Goal: Task Accomplishment & Management: Manage account settings

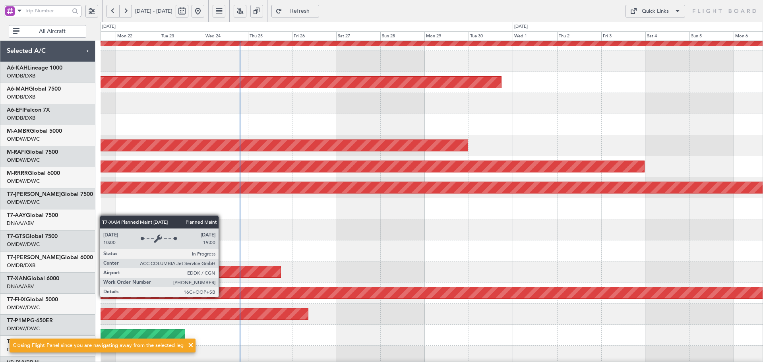
scroll to position [137, 0]
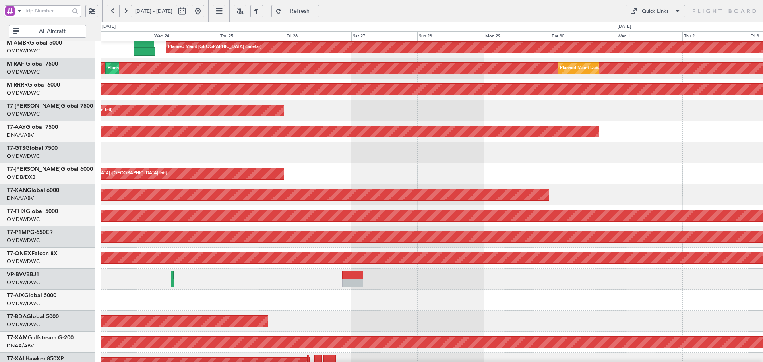
click at [413, 173] on div "Planned Maint [GEOGRAPHIC_DATA] ([GEOGRAPHIC_DATA] Intl)" at bounding box center [431, 173] width 662 height 21
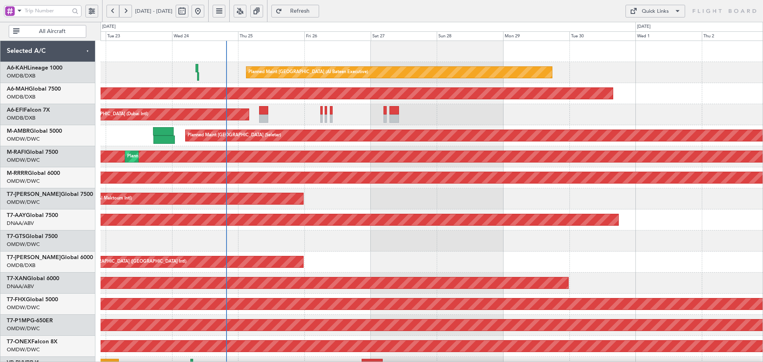
click at [283, 270] on div "Planned Maint [GEOGRAPHIC_DATA] (Al Bateen Executive) Planned Maint [GEOGRAPHIC…" at bounding box center [431, 272] width 662 height 463
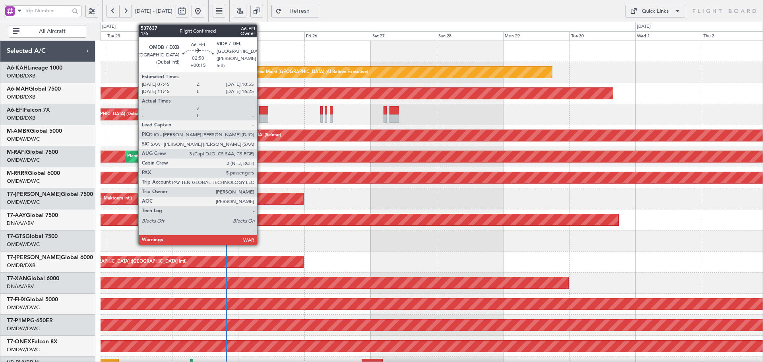
click at [261, 115] on div at bounding box center [263, 118] width 9 height 8
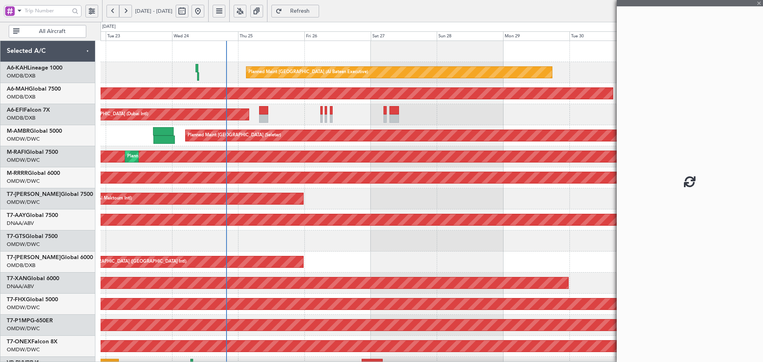
click at [261, 115] on div at bounding box center [263, 118] width 9 height 8
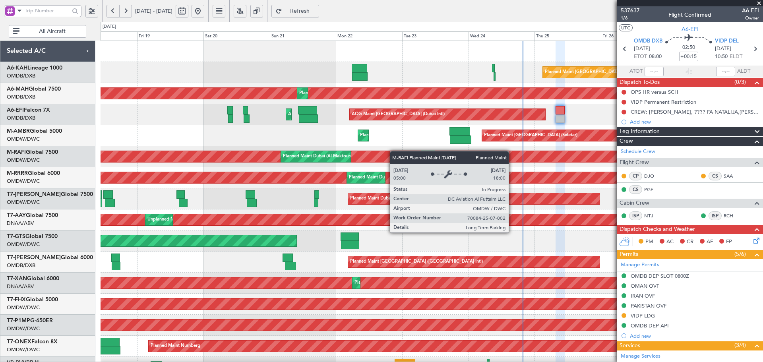
click at [514, 162] on div "Planned Maint Dubai (Al Maktoum Intl) Planned Maint [GEOGRAPHIC_DATA] (Al Makto…" at bounding box center [431, 156] width 662 height 21
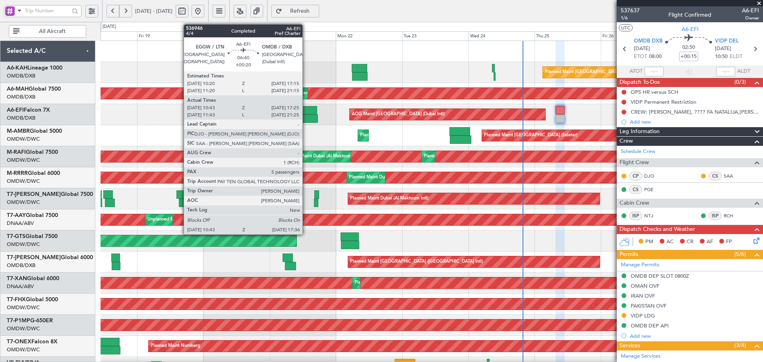
click at [305, 112] on div at bounding box center [307, 110] width 19 height 8
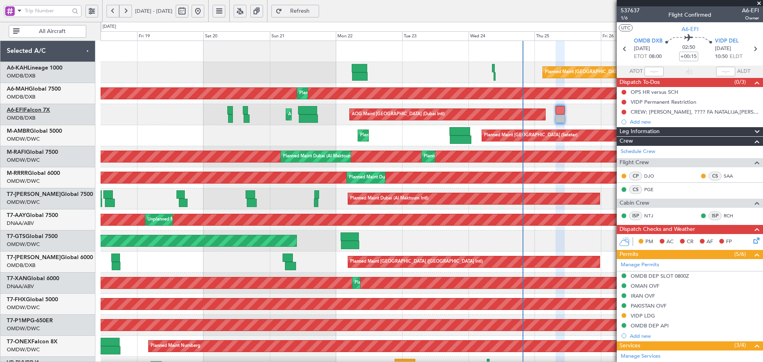
click at [34, 109] on link "A6-EFI Falcon 7X" at bounding box center [28, 110] width 43 height 6
type input "[PERSON_NAME] (ANI)"
type input "7352"
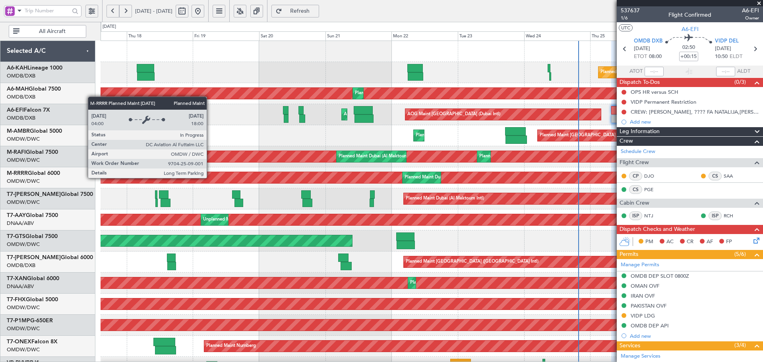
click at [266, 181] on div "Planned Maint Dubai (Al Maktoum Intl)" at bounding box center [450, 177] width 1948 height 11
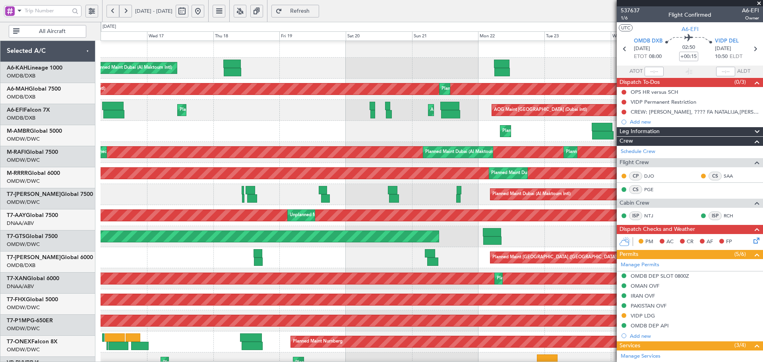
scroll to position [4, 0]
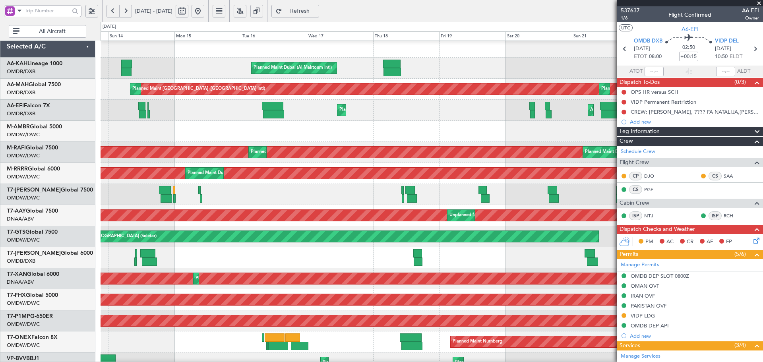
click at [487, 119] on div "AOG Maint AOG Maint [GEOGRAPHIC_DATA] (Dubai Intl) Planned Maint [GEOGRAPHIC_DA…" at bounding box center [431, 110] width 662 height 21
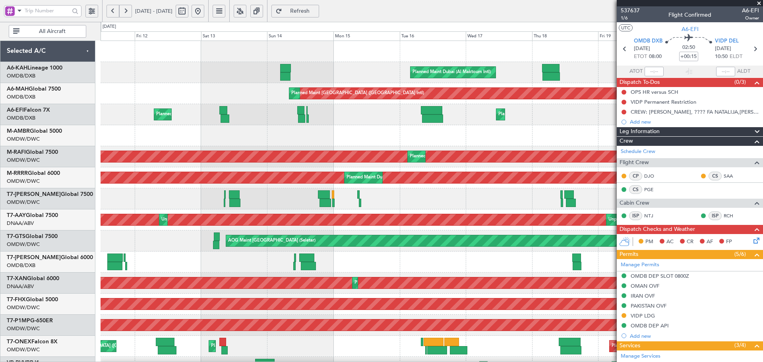
click at [311, 112] on div "Planned Maint [GEOGRAPHIC_DATA] ([GEOGRAPHIC_DATA]) AOG Maint Planned Maint [GE…" at bounding box center [431, 114] width 662 height 21
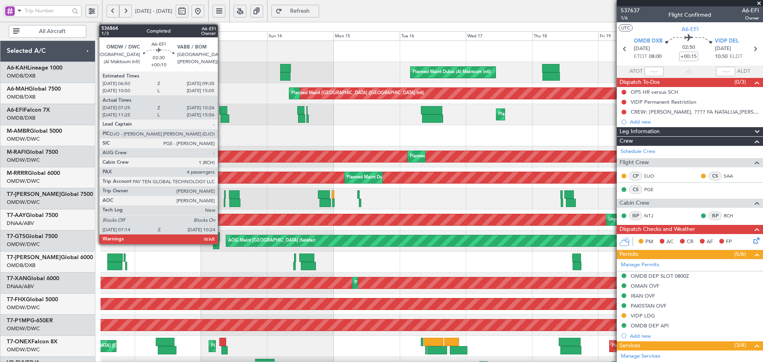
click at [221, 110] on div at bounding box center [223, 110] width 8 height 8
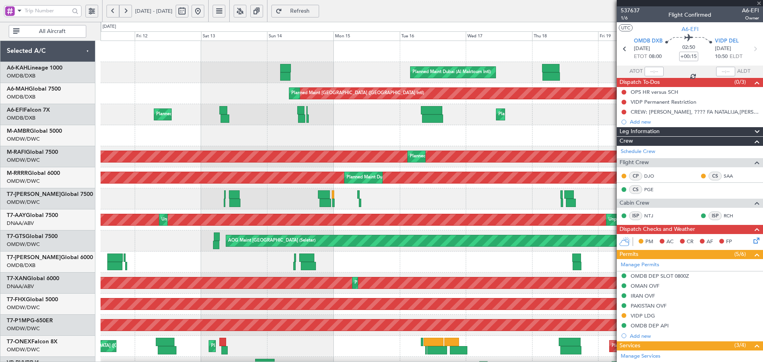
type input "+00:10"
type input "07:35"
type input "10:21"
type input "4"
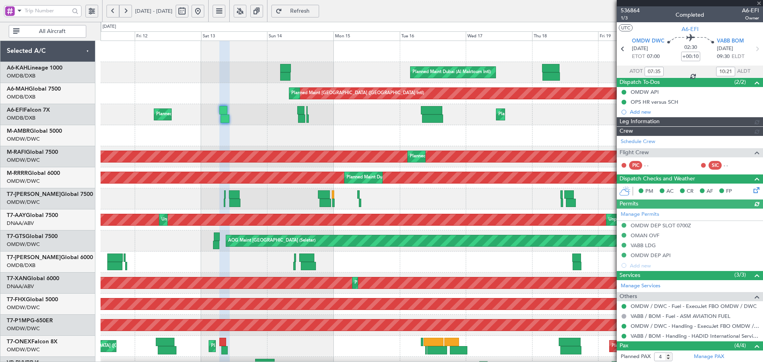
type input "[PERSON_NAME] (ANI)"
type input "7274"
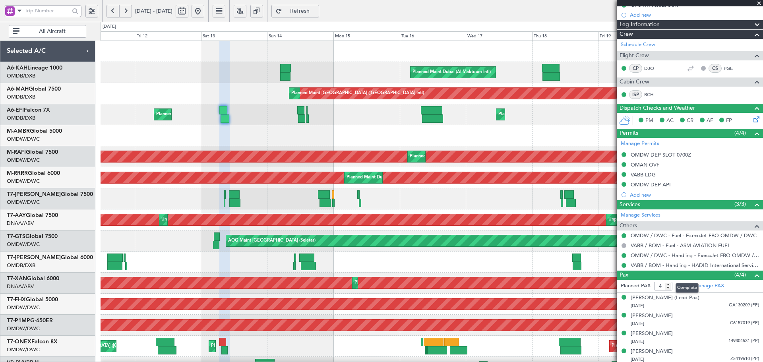
scroll to position [99, 0]
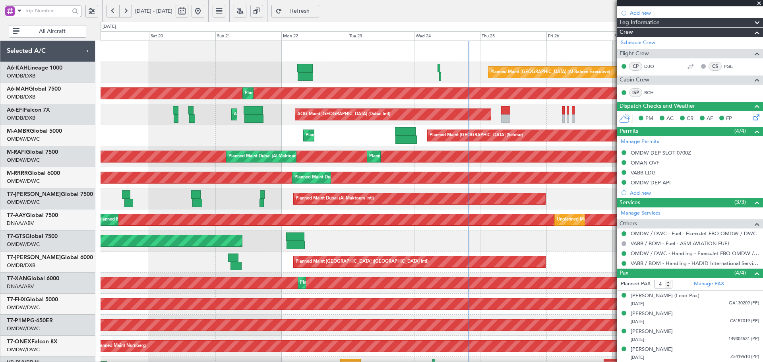
click at [0, 137] on html "[DATE] - [DATE] Refresh Quick Links All Aircraft Planned Maint [GEOGRAPHIC_DATA…" at bounding box center [381, 181] width 763 height 362
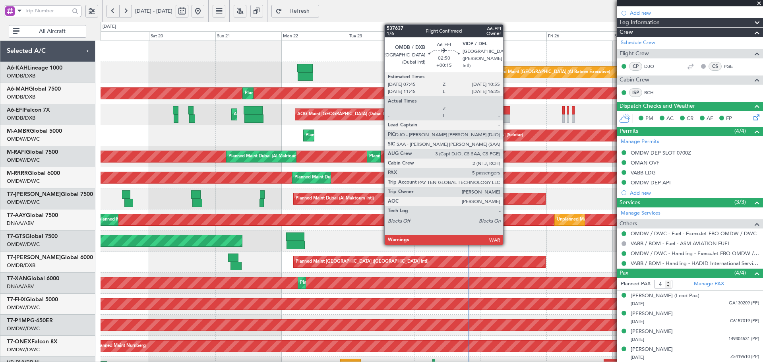
click at [506, 110] on div at bounding box center [505, 110] width 9 height 8
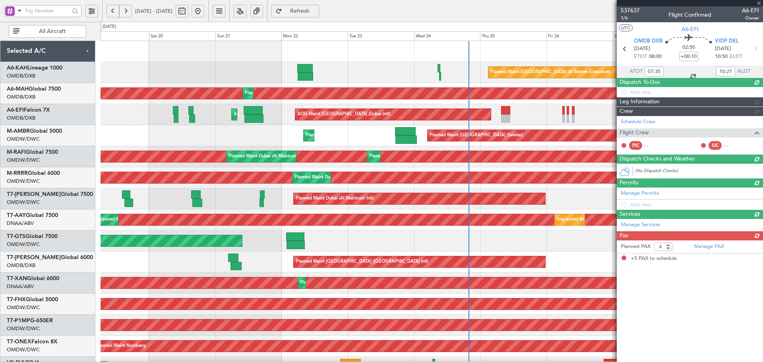
type input "+00:15"
type input "5"
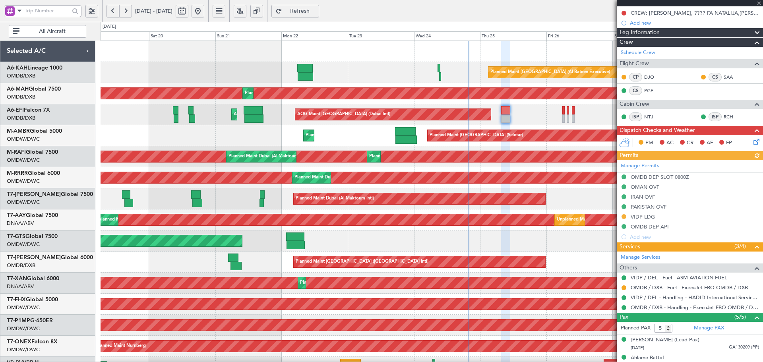
type input "[PERSON_NAME] (ANI)"
type input "7352"
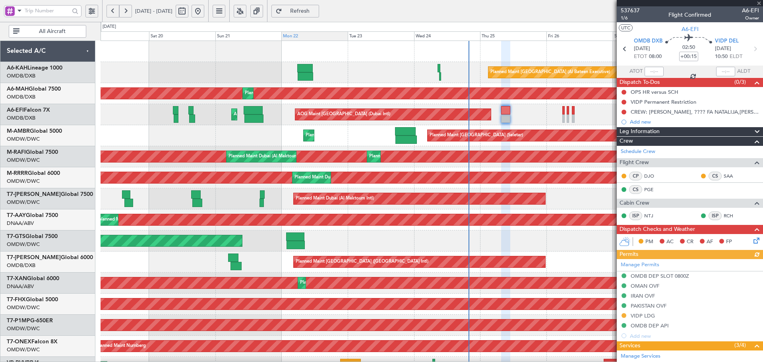
type input "[PERSON_NAME] (ANI)"
type input "7352"
type input "[PERSON_NAME] (ANI)"
type input "7352"
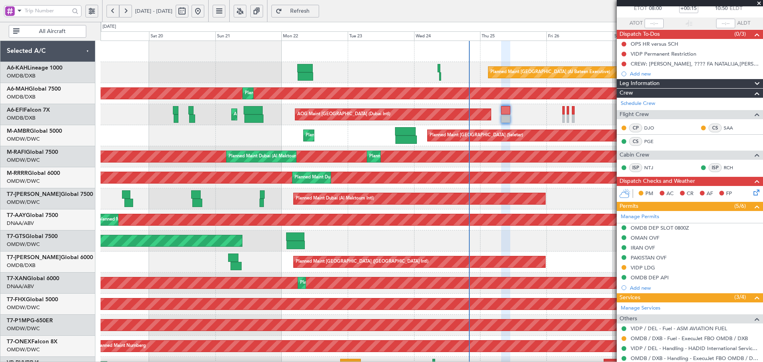
scroll to position [106, 0]
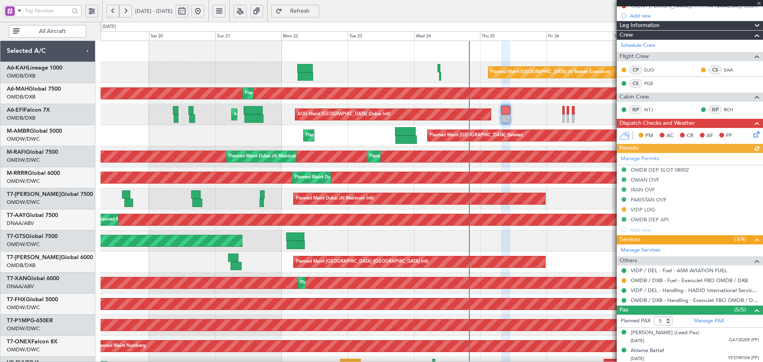
type input "[PERSON_NAME] (ANI)"
type input "7352"
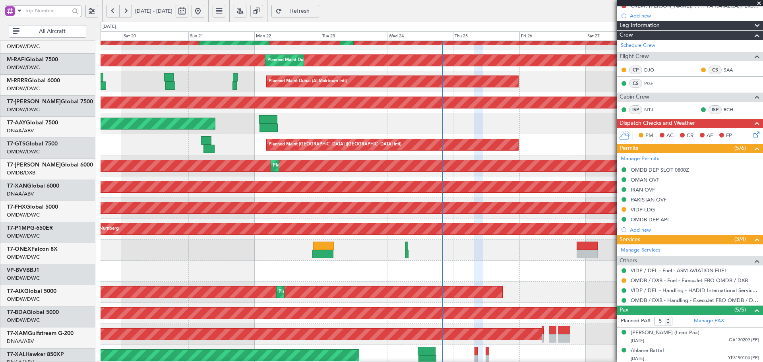
scroll to position [142, 0]
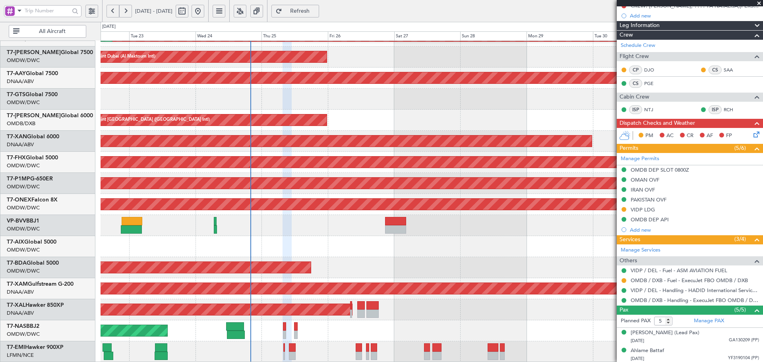
click at [25, 63] on div "Planned Maint Dubai (Al Maktoum Intl) Planned Maint [GEOGRAPHIC_DATA] (Al Makto…" at bounding box center [381, 192] width 763 height 340
type input "[PERSON_NAME] (ANI)"
type input "7352"
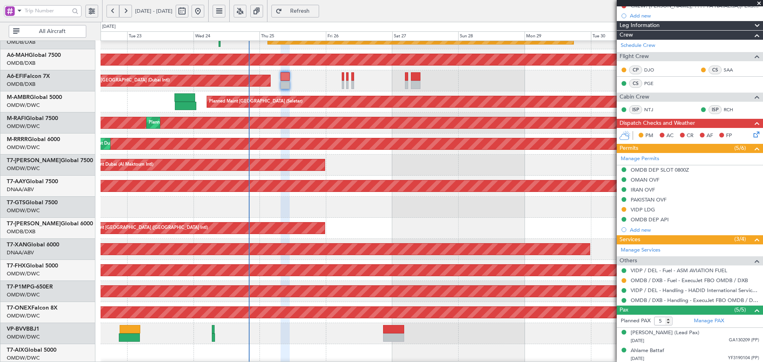
scroll to position [24, 0]
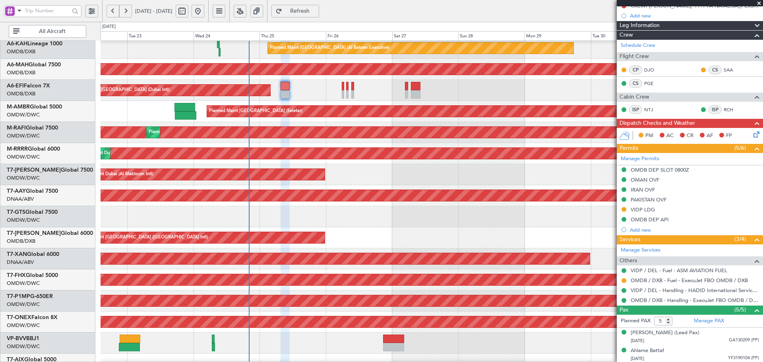
click at [368, 236] on div "Planned Maint [GEOGRAPHIC_DATA] ([GEOGRAPHIC_DATA] Intl)" at bounding box center [431, 237] width 662 height 21
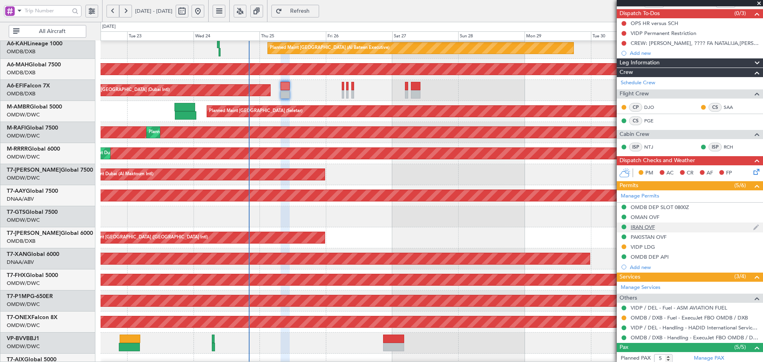
scroll to position [0, 0]
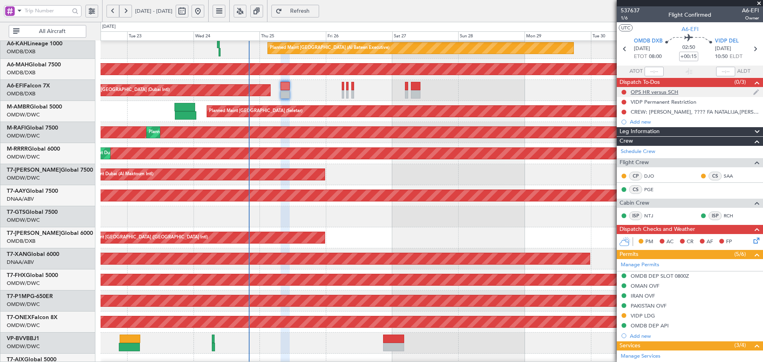
click at [620, 91] on div at bounding box center [623, 92] width 6 height 6
click at [623, 91] on button at bounding box center [623, 92] width 5 height 5
drag, startPoint x: 619, startPoint y: 127, endPoint x: 625, endPoint y: 105, distance: 22.3
click at [619, 126] on span "Completed" at bounding box center [627, 127] width 26 height 8
click at [625, 101] on button at bounding box center [623, 102] width 5 height 5
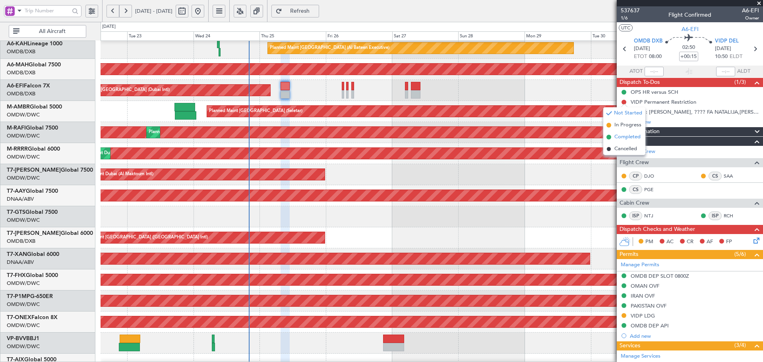
click at [624, 135] on span "Completed" at bounding box center [627, 137] width 26 height 8
click at [624, 112] on button at bounding box center [623, 112] width 5 height 5
click at [618, 147] on span "Completed" at bounding box center [627, 147] width 26 height 8
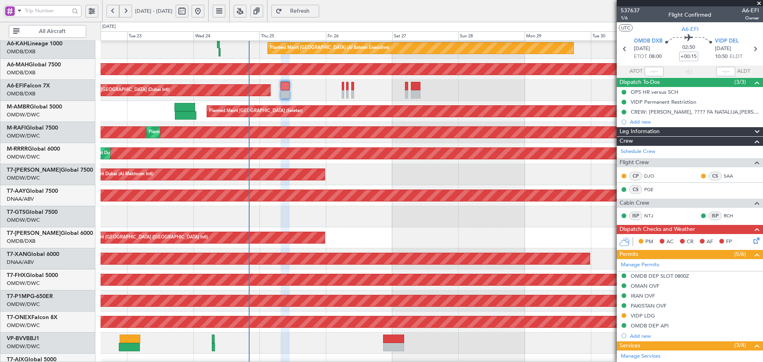
click at [752, 239] on icon at bounding box center [755, 239] width 6 height 6
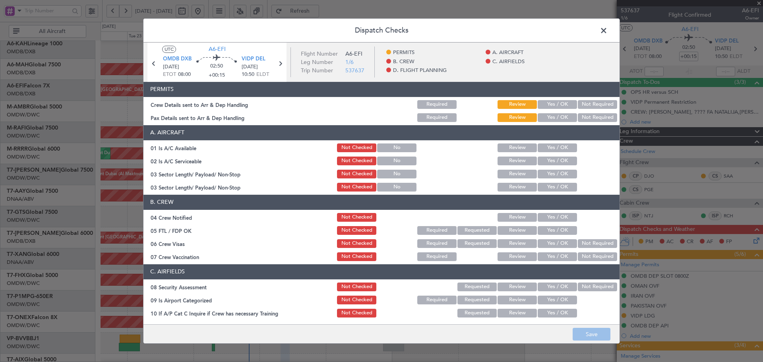
click at [544, 105] on button "Yes / OK" at bounding box center [556, 104] width 39 height 9
click at [553, 121] on button "Yes / OK" at bounding box center [556, 117] width 39 height 9
drag, startPoint x: 549, startPoint y: 147, endPoint x: 547, endPoint y: 163, distance: 16.7
click at [548, 147] on button "Yes / OK" at bounding box center [556, 147] width 39 height 9
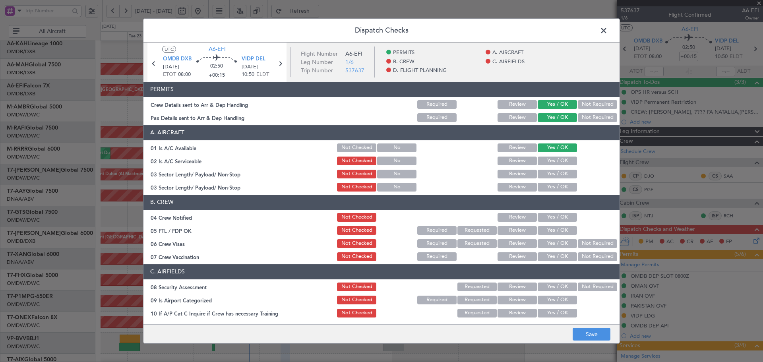
click at [547, 163] on button "Yes / OK" at bounding box center [556, 161] width 39 height 9
click at [544, 172] on button "Yes / OK" at bounding box center [556, 174] width 39 height 9
click at [553, 185] on button "Yes / OK" at bounding box center [556, 187] width 39 height 9
click at [547, 170] on button "Yes / OK" at bounding box center [556, 174] width 39 height 9
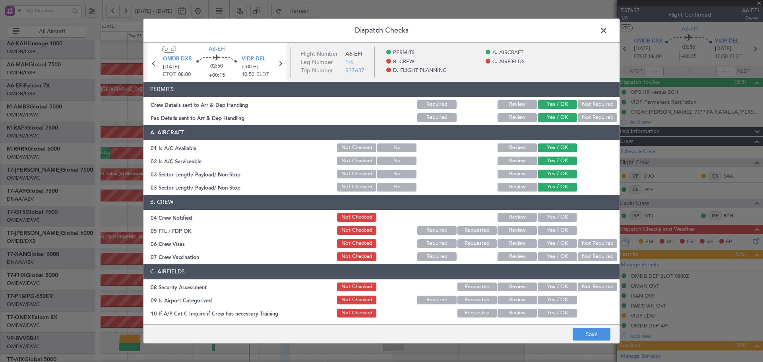
click at [539, 216] on button "Yes / OK" at bounding box center [556, 217] width 39 height 9
click at [542, 231] on button "Yes / OK" at bounding box center [556, 230] width 39 height 9
click at [558, 243] on button "Yes / OK" at bounding box center [556, 243] width 39 height 9
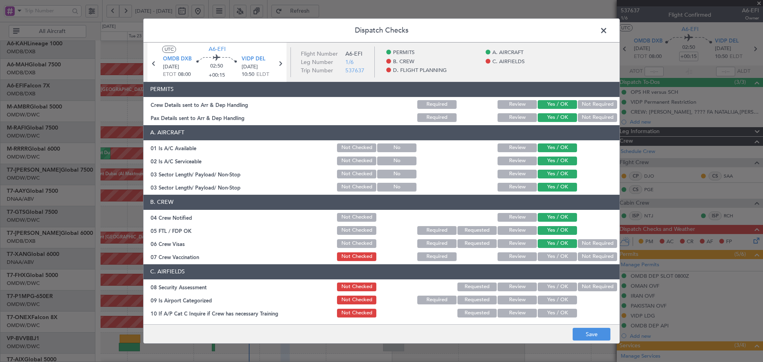
click at [592, 256] on button "Not Required" at bounding box center [597, 256] width 39 height 9
click at [558, 283] on button "Yes / OK" at bounding box center [556, 286] width 39 height 9
click at [552, 301] on button "Yes / OK" at bounding box center [556, 300] width 39 height 9
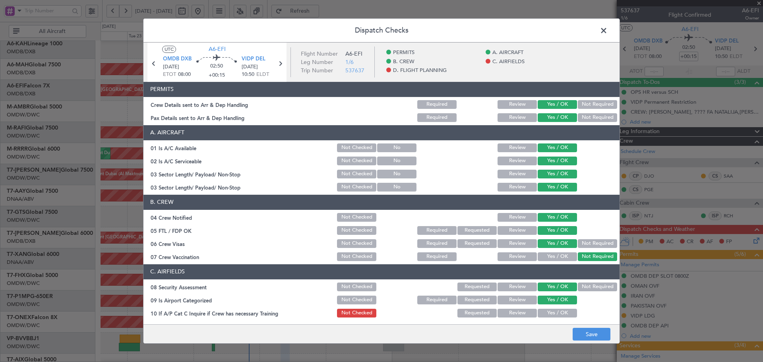
drag, startPoint x: 553, startPoint y: 312, endPoint x: 552, endPoint y: 282, distance: 30.2
click at [553, 312] on button "Yes / OK" at bounding box center [556, 313] width 39 height 9
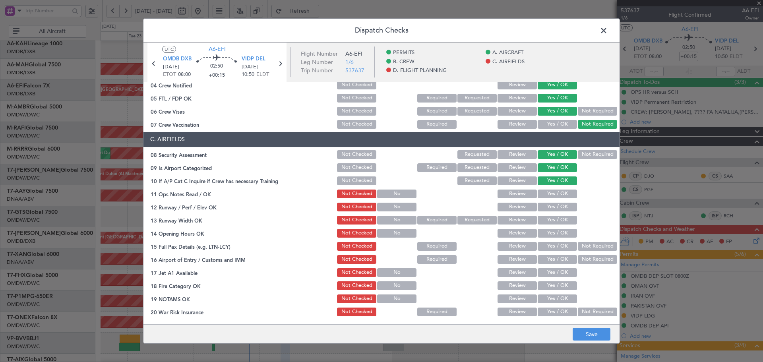
click at [560, 191] on button "Yes / OK" at bounding box center [556, 193] width 39 height 9
click at [553, 208] on button "Yes / OK" at bounding box center [556, 207] width 39 height 9
click at [552, 218] on button "Yes / OK" at bounding box center [556, 220] width 39 height 9
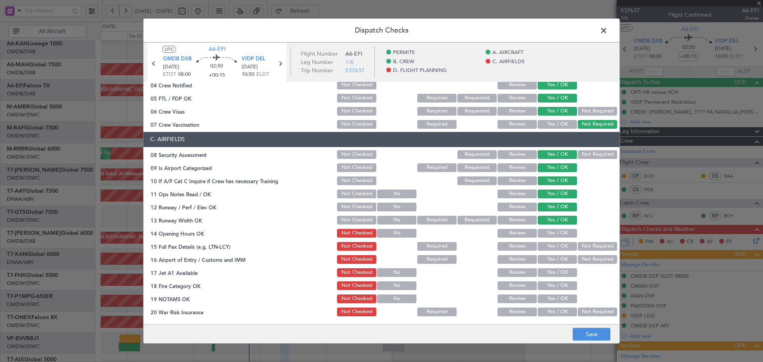
click at [552, 232] on button "Yes / OK" at bounding box center [556, 233] width 39 height 9
click at [553, 246] on button "Yes / OK" at bounding box center [556, 246] width 39 height 9
click at [555, 258] on button "Yes / OK" at bounding box center [556, 259] width 39 height 9
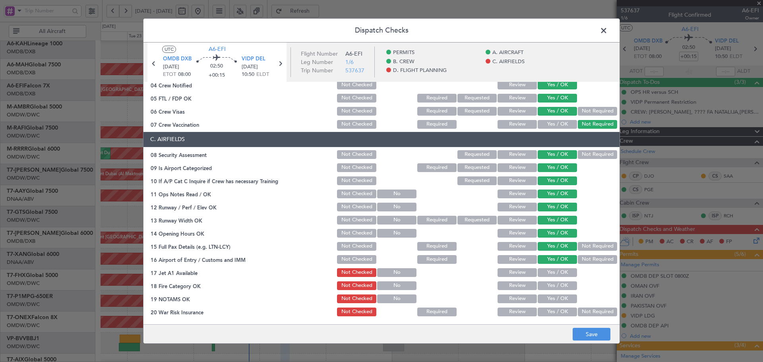
click at [557, 272] on button "Yes / OK" at bounding box center [556, 272] width 39 height 9
click at [553, 292] on section "C. AIRFIELDS 08 Security Assessment Not Checked Requested Review Yes / OK Not R…" at bounding box center [381, 251] width 476 height 238
click at [551, 287] on button "Yes / OK" at bounding box center [556, 285] width 39 height 9
click at [549, 299] on button "Yes / OK" at bounding box center [556, 298] width 39 height 9
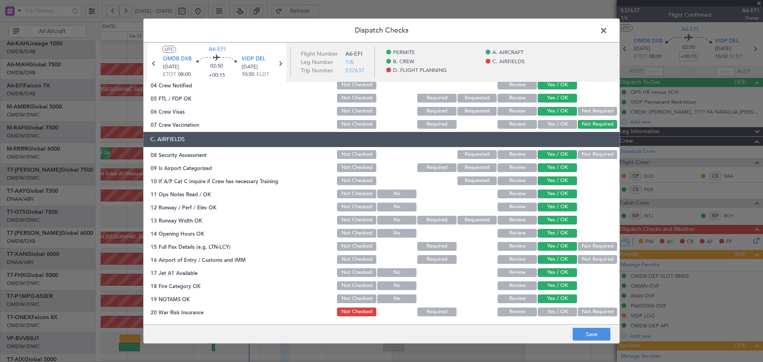
click at [582, 312] on button "Not Required" at bounding box center [597, 311] width 39 height 9
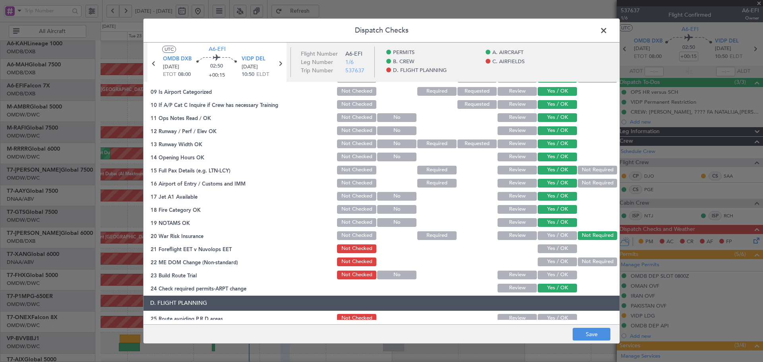
scroll to position [212, 0]
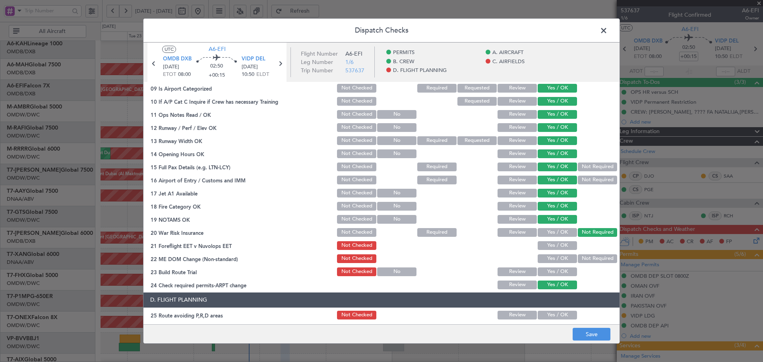
click at [551, 246] on button "Yes / OK" at bounding box center [556, 245] width 39 height 9
drag, startPoint x: 549, startPoint y: 254, endPoint x: 546, endPoint y: 270, distance: 16.1
click at [549, 257] on button "Yes / OK" at bounding box center [556, 258] width 39 height 9
click at [546, 270] on button "Yes / OK" at bounding box center [556, 271] width 39 height 9
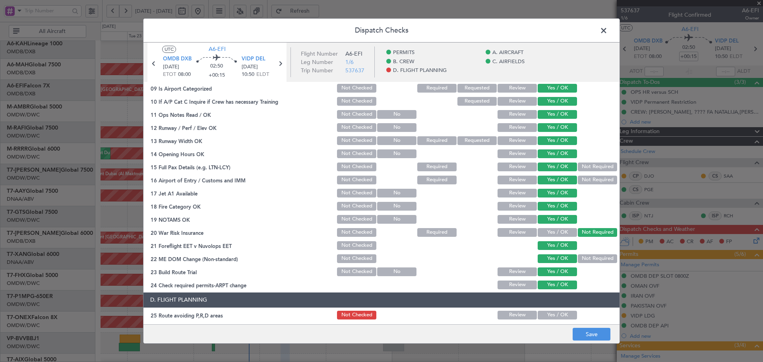
drag, startPoint x: 547, startPoint y: 314, endPoint x: 544, endPoint y: 293, distance: 20.9
click at [547, 311] on button "Yes / OK" at bounding box center [556, 315] width 39 height 9
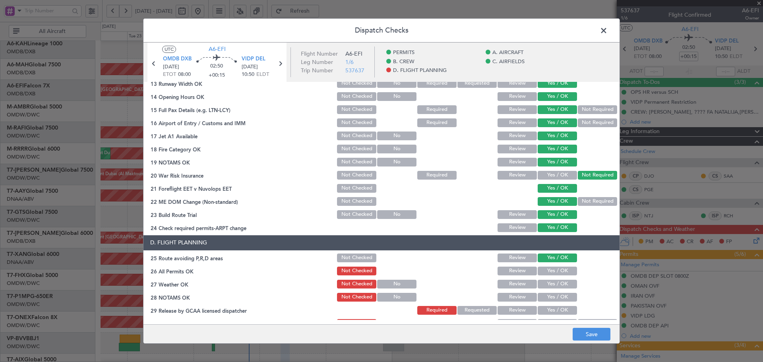
scroll to position [344, 0]
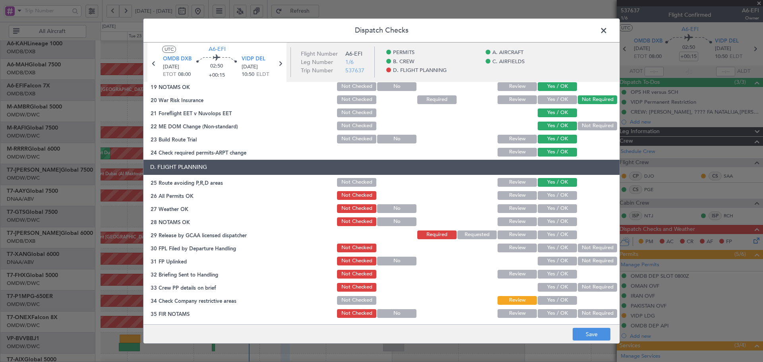
click at [517, 193] on button "Review" at bounding box center [516, 195] width 39 height 9
click at [550, 208] on button "Yes / OK" at bounding box center [556, 208] width 39 height 9
click at [545, 221] on button "Yes / OK" at bounding box center [556, 221] width 39 height 9
click at [546, 234] on button "Yes / OK" at bounding box center [556, 234] width 39 height 9
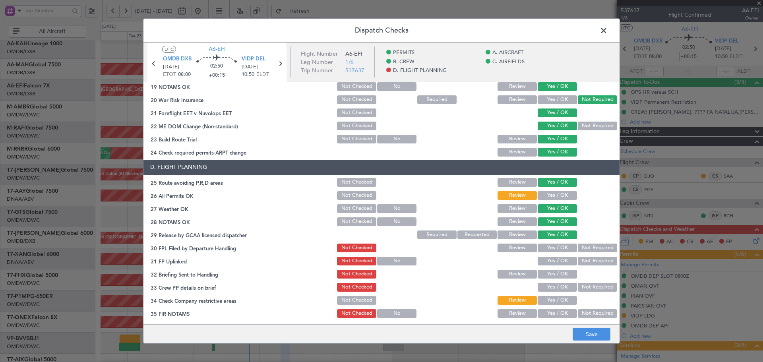
click at [520, 245] on button "Review" at bounding box center [516, 248] width 39 height 9
click at [562, 259] on button "Yes / OK" at bounding box center [556, 261] width 39 height 9
click at [562, 273] on button "Yes / OK" at bounding box center [556, 274] width 39 height 9
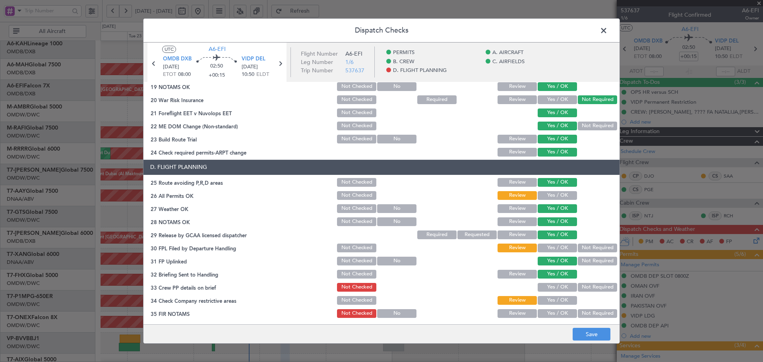
click at [547, 286] on button "Yes / OK" at bounding box center [556, 287] width 39 height 9
click at [545, 299] on button "Yes / OK" at bounding box center [556, 300] width 39 height 9
click at [546, 312] on button "Yes / OK" at bounding box center [556, 313] width 39 height 9
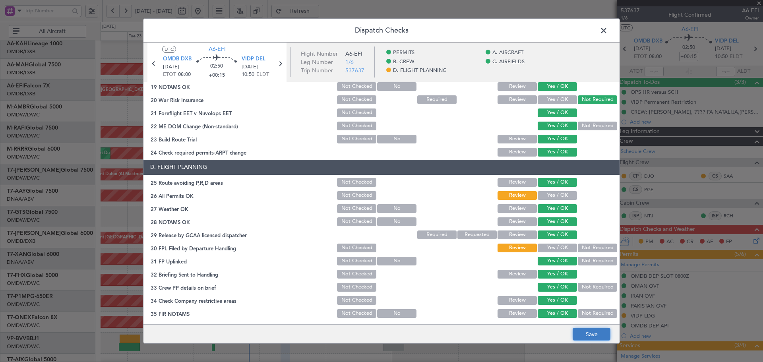
click at [586, 335] on button "Save" at bounding box center [591, 334] width 38 height 13
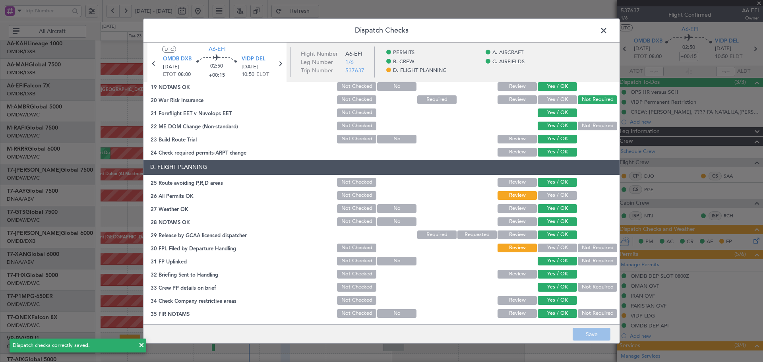
click at [607, 25] on span at bounding box center [607, 33] width 0 height 16
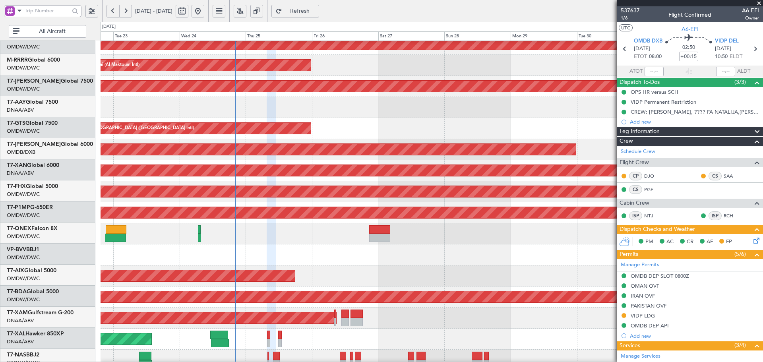
scroll to position [133, 0]
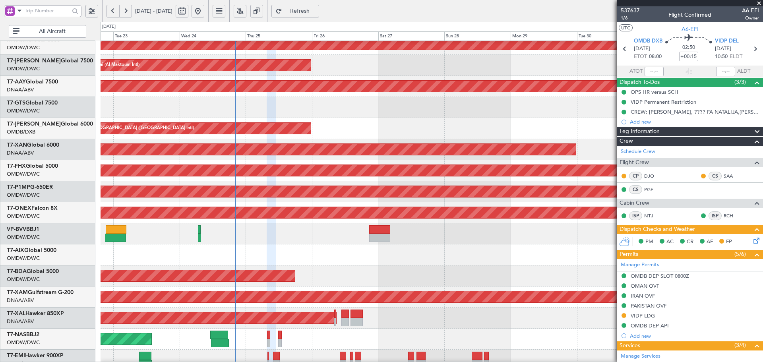
click at [401, 199] on div "Planned Maint Savannah (Savannah/hilton Head Intl)" at bounding box center [431, 191] width 662 height 21
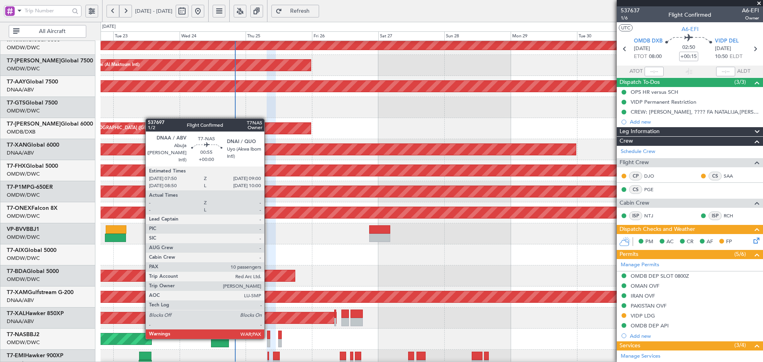
click at [268, 337] on div at bounding box center [269, 334] width 4 height 8
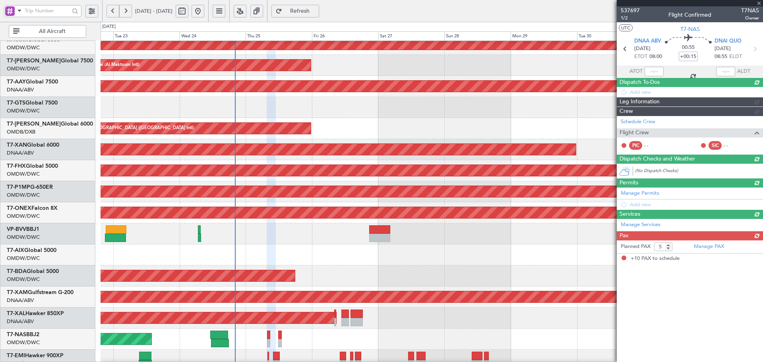
type input "10"
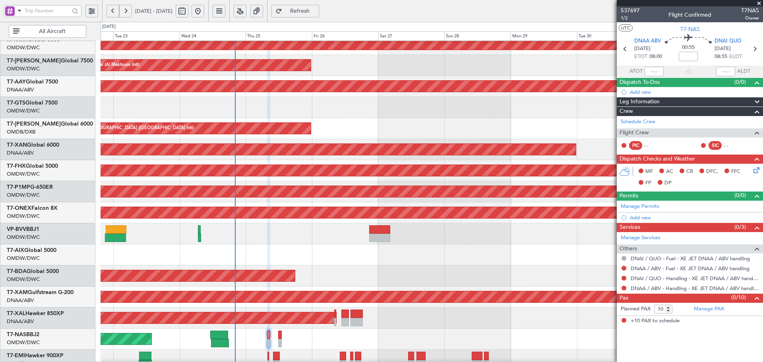
click at [316, 10] on span "Refresh" at bounding box center [300, 11] width 33 height 6
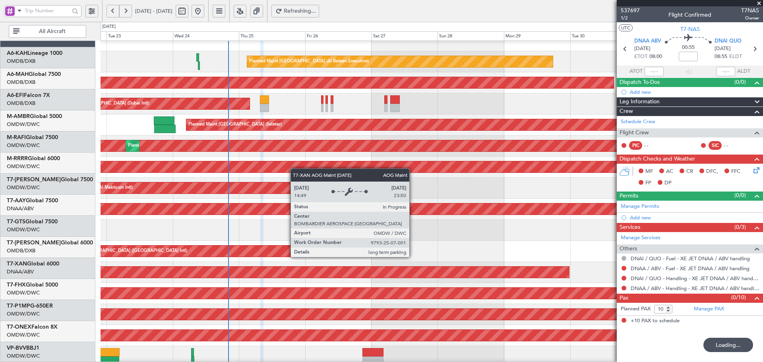
scroll to position [10, 0]
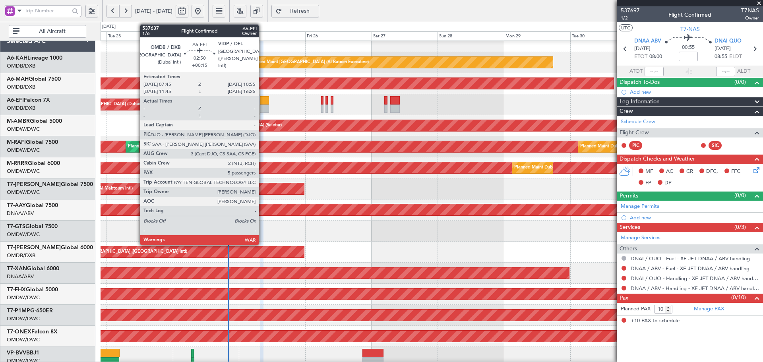
click at [262, 105] on div at bounding box center [264, 108] width 9 height 8
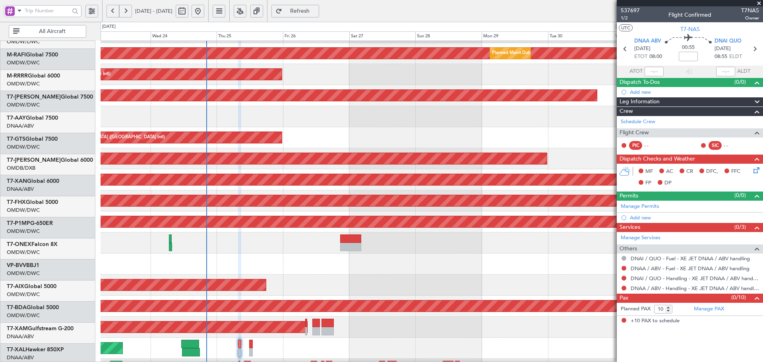
scroll to position [142, 0]
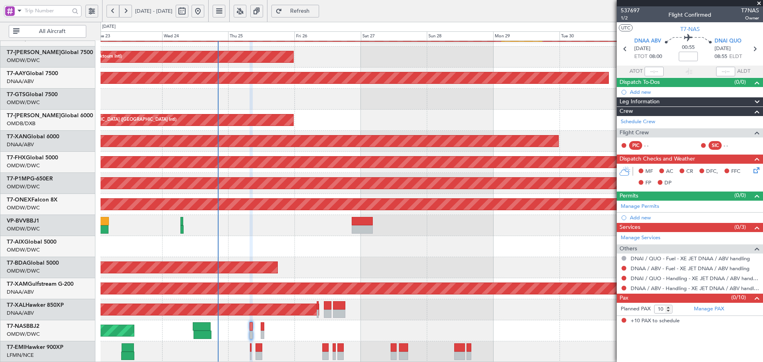
click at [377, 129] on div "Planned Maint Dubai (Al Maktoum Intl) Planned Maint [GEOGRAPHIC_DATA] (Al Makto…" at bounding box center [431, 130] width 662 height 463
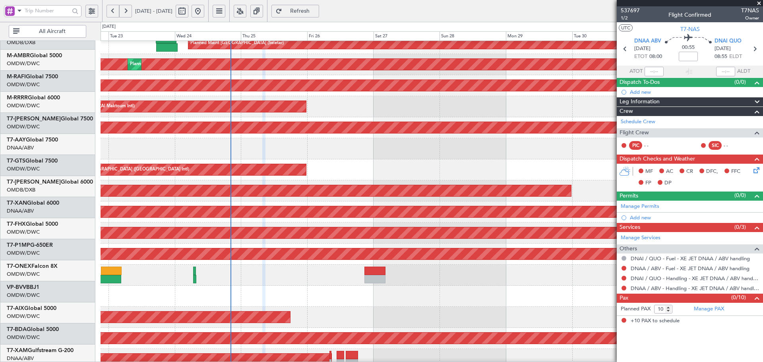
click at [260, 238] on div "Planned Maint Savannah (Savannah/hilton Head Intl)" at bounding box center [431, 232] width 1985 height 11
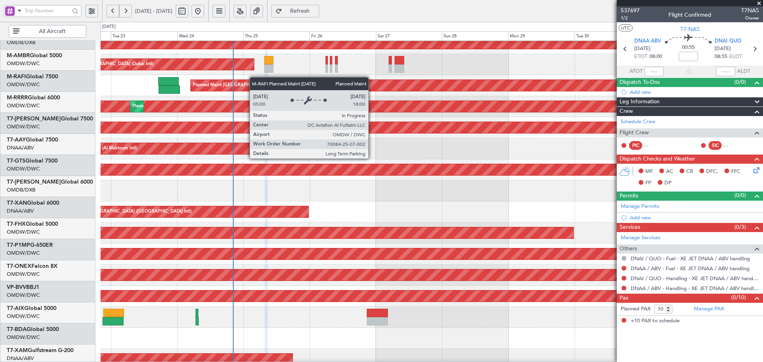
scroll to position [6, 0]
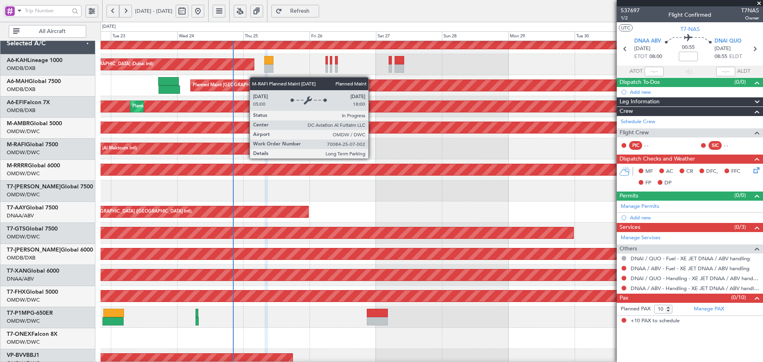
click at [267, 117] on div "Planned Maint Dubai (Al Maktoum Intl) Planned Maint [GEOGRAPHIC_DATA] (Al Makto…" at bounding box center [431, 106] width 662 height 21
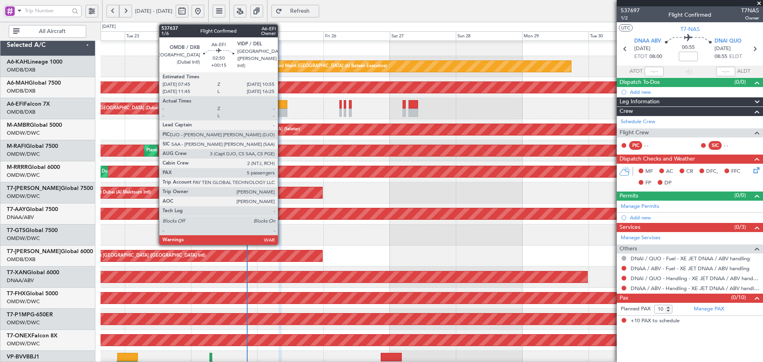
click at [282, 104] on div at bounding box center [282, 104] width 9 height 8
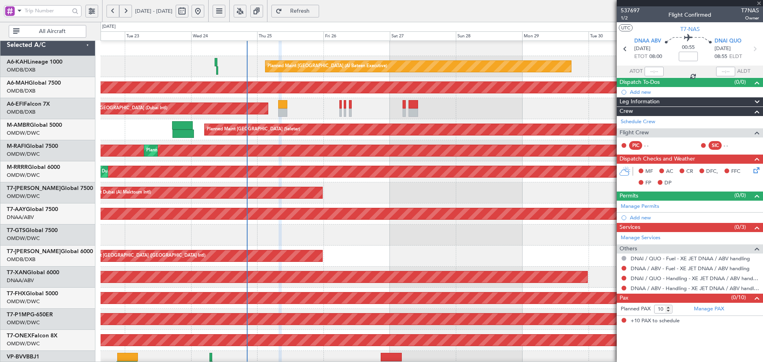
type input "+00:15"
type input "5"
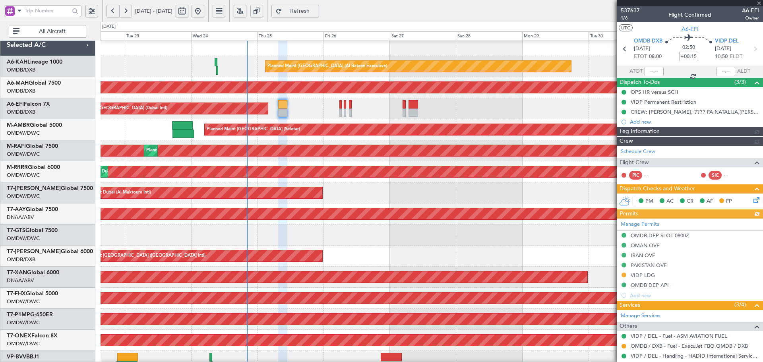
type input "[PERSON_NAME] (ANI)"
type input "7352"
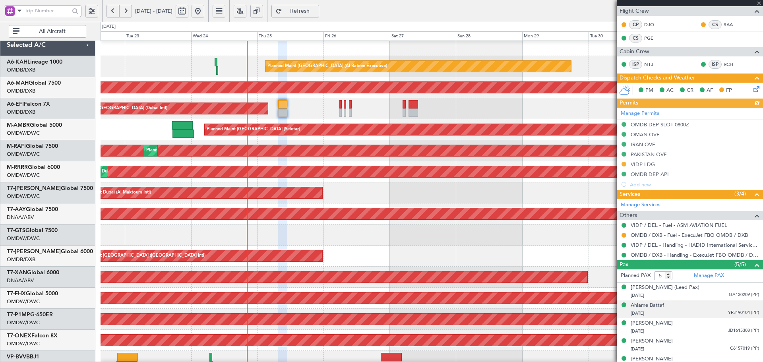
scroll to position [161, 0]
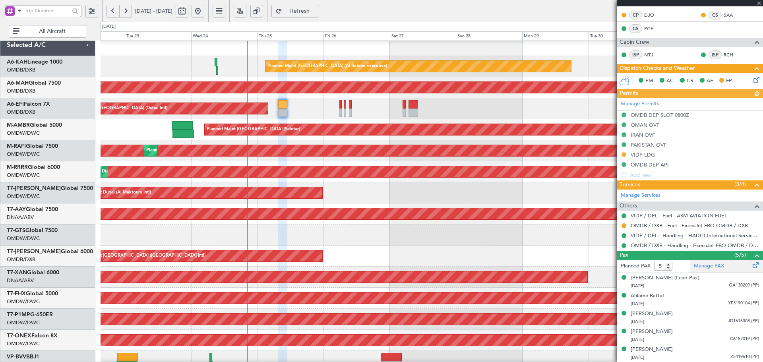
click at [706, 266] on link "Manage PAX" at bounding box center [709, 266] width 30 height 8
click at [650, 53] on link "NTJ" at bounding box center [653, 54] width 18 height 7
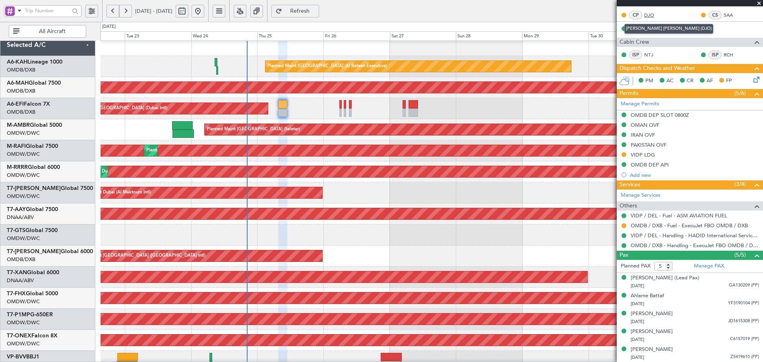
click at [649, 15] on link "DJO" at bounding box center [653, 15] width 18 height 7
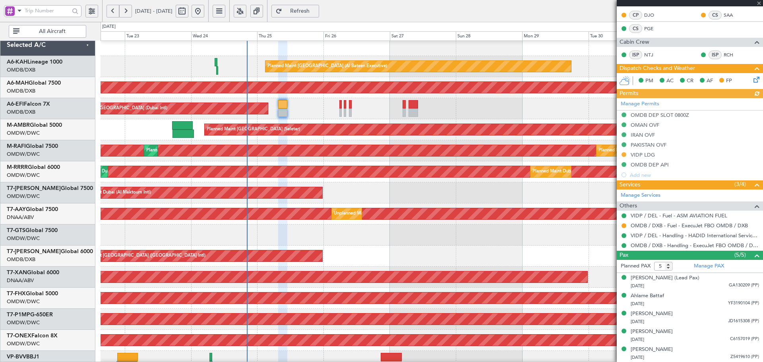
type input "[PERSON_NAME] (ANI)"
type input "7352"
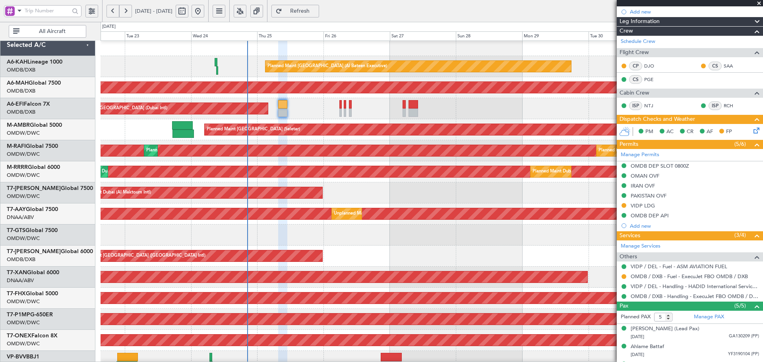
scroll to position [108, 0]
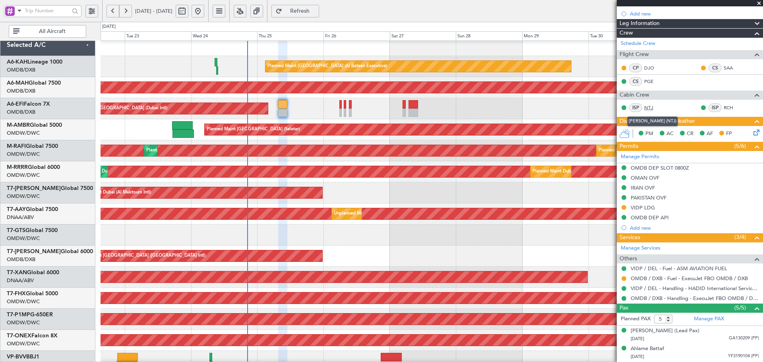
click at [647, 107] on link "NTJ" at bounding box center [653, 107] width 18 height 7
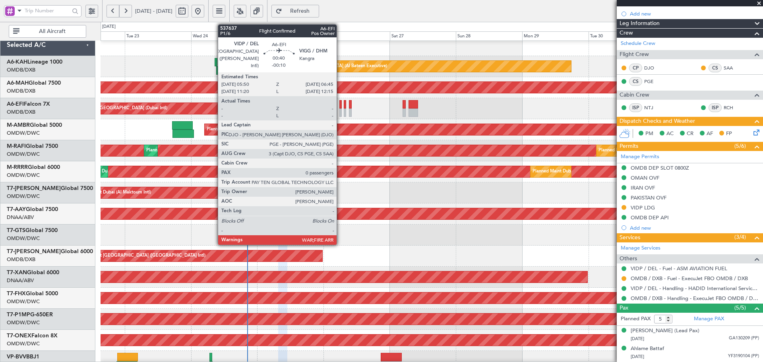
click at [340, 106] on div at bounding box center [340, 104] width 3 height 8
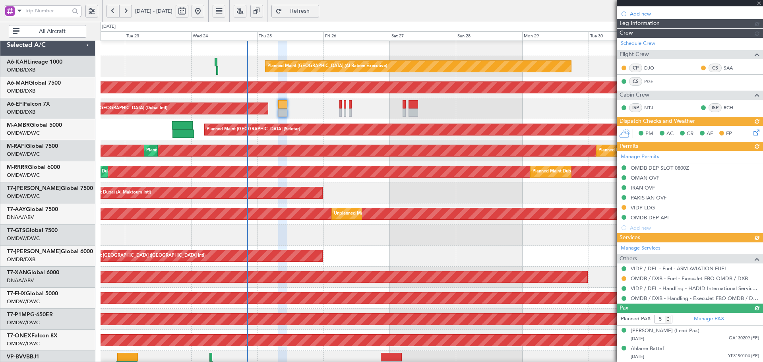
type input "[PERSON_NAME] (ANI)"
type input "7352"
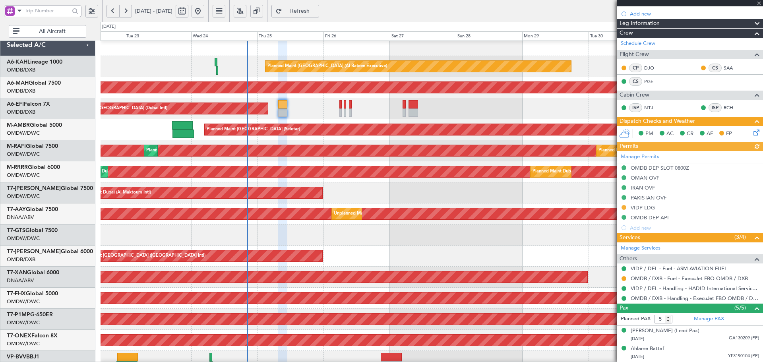
type input "-00:10"
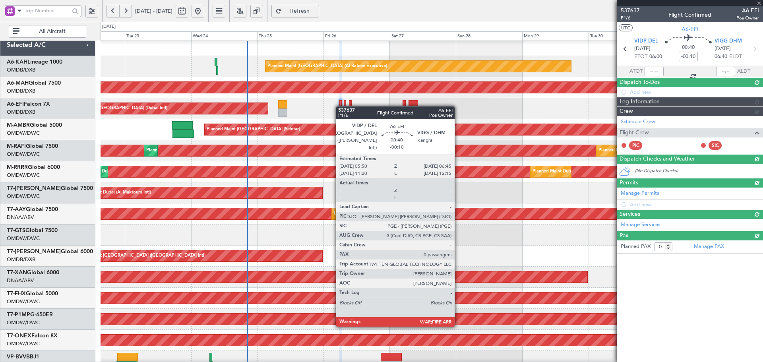
scroll to position [0, 0]
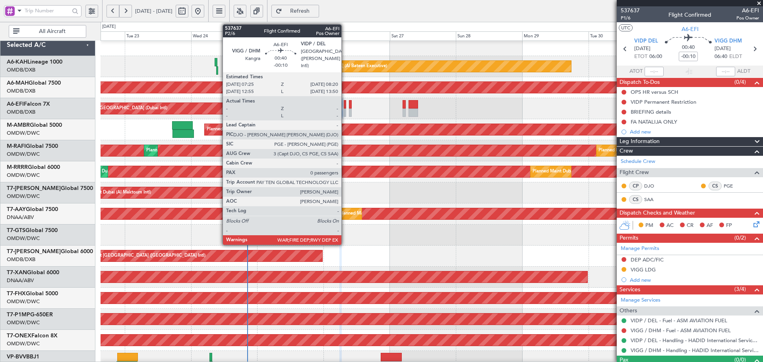
click at [345, 105] on div at bounding box center [345, 104] width 3 height 8
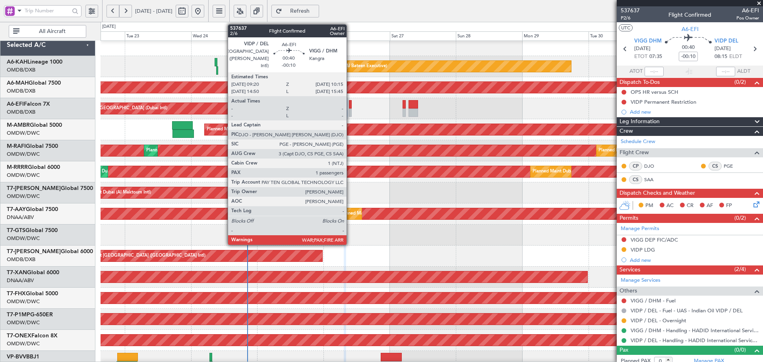
click at [350, 103] on div at bounding box center [350, 104] width 3 height 8
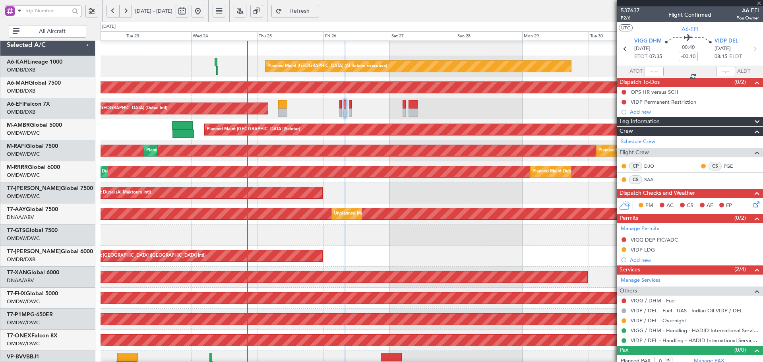
type input "3"
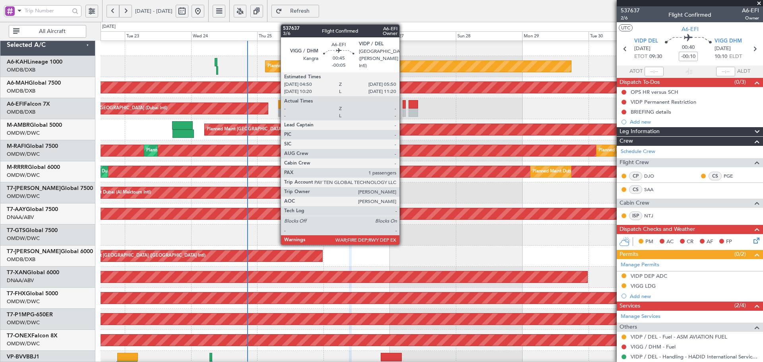
click at [403, 110] on div at bounding box center [403, 112] width 3 height 8
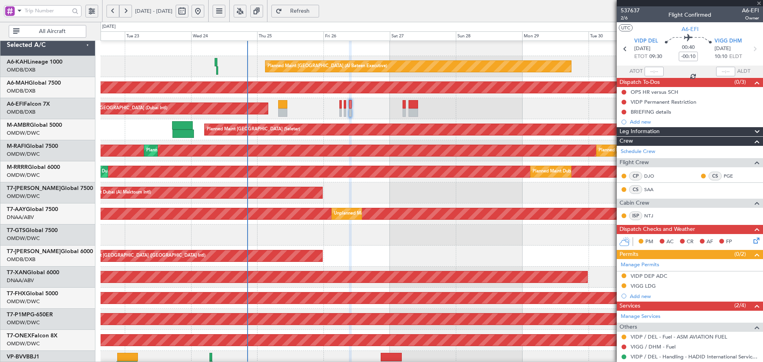
type input "-00:05"
type input "1"
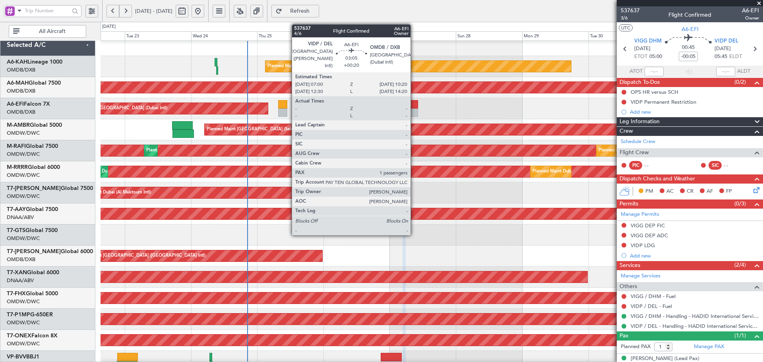
click at [414, 104] on div at bounding box center [413, 104] width 10 height 8
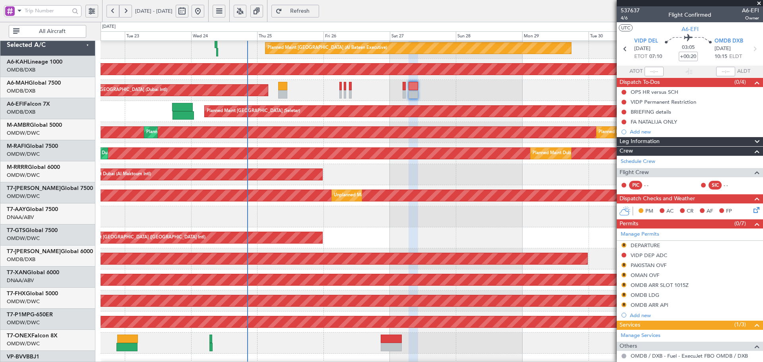
scroll to position [85, 0]
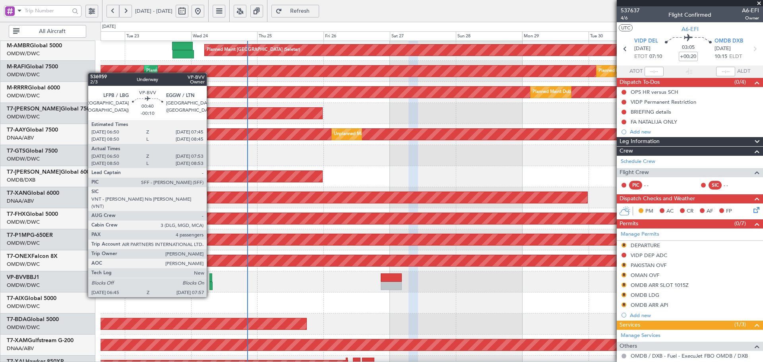
click at [210, 282] on div at bounding box center [211, 286] width 4 height 8
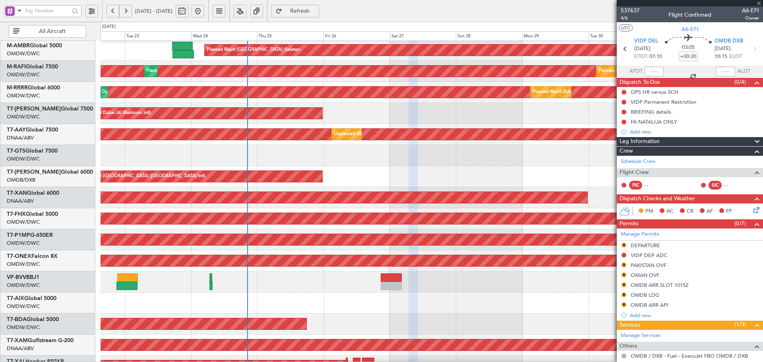
type input "-00:10"
type input "07:00"
type input "07:48"
type input "4"
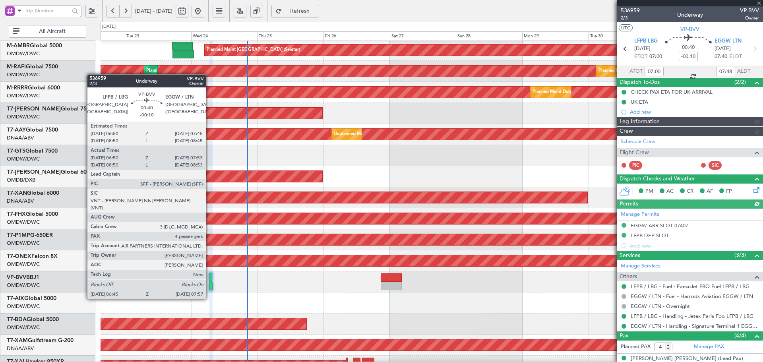
type input "[PERSON_NAME] (ANI)"
type input "7355"
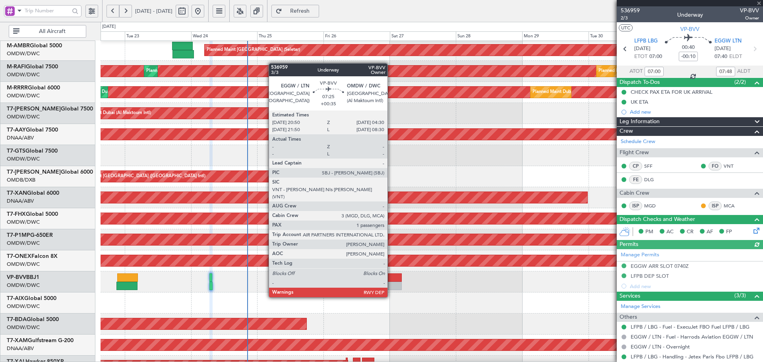
click at [391, 282] on div at bounding box center [391, 286] width 21 height 8
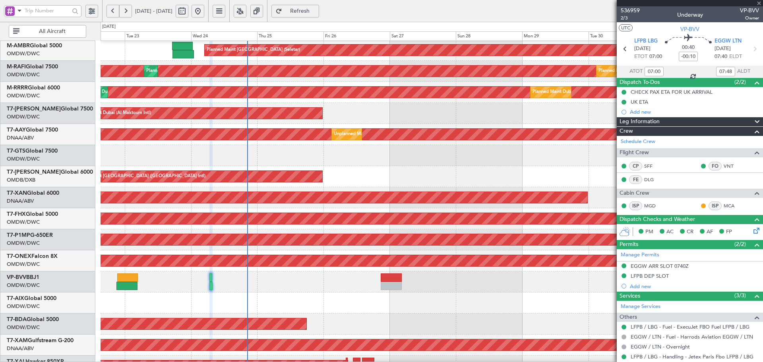
type input "+00:35"
type input "1"
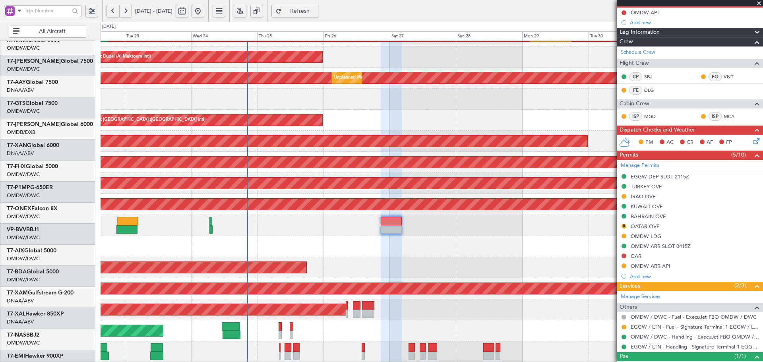
scroll to position [142, 0]
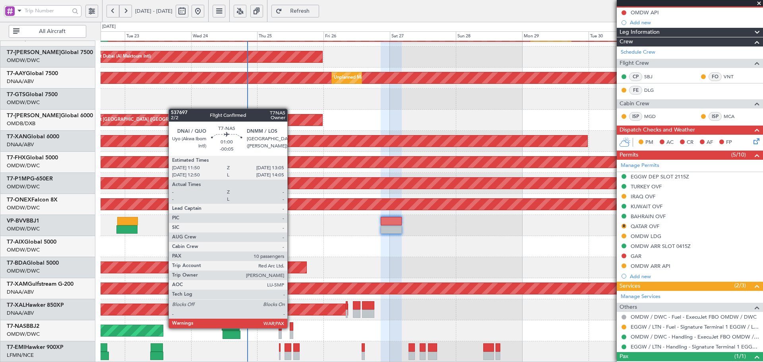
click at [291, 327] on div at bounding box center [292, 326] width 4 height 8
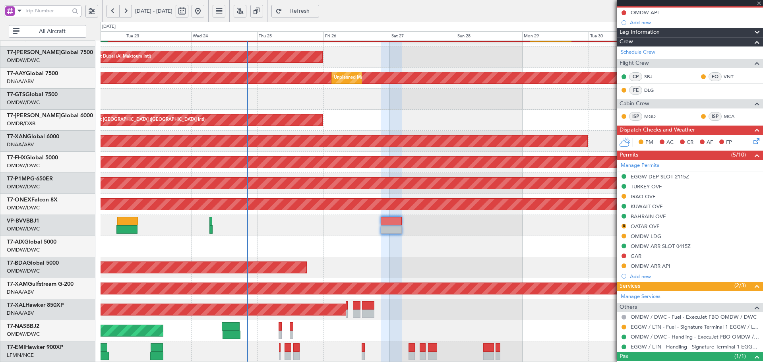
type input "-00:05"
type input "10"
